Goal: Information Seeking & Learning: Learn about a topic

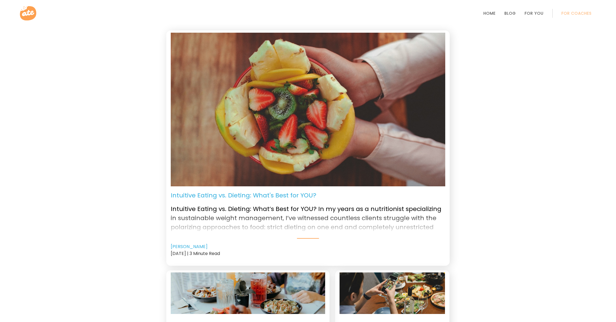
click at [582, 17] on li "For Coaches" at bounding box center [577, 13] width 30 height 13
click at [579, 14] on link "For Coaches" at bounding box center [577, 13] width 30 height 4
